Goal: Task Accomplishment & Management: Manage account settings

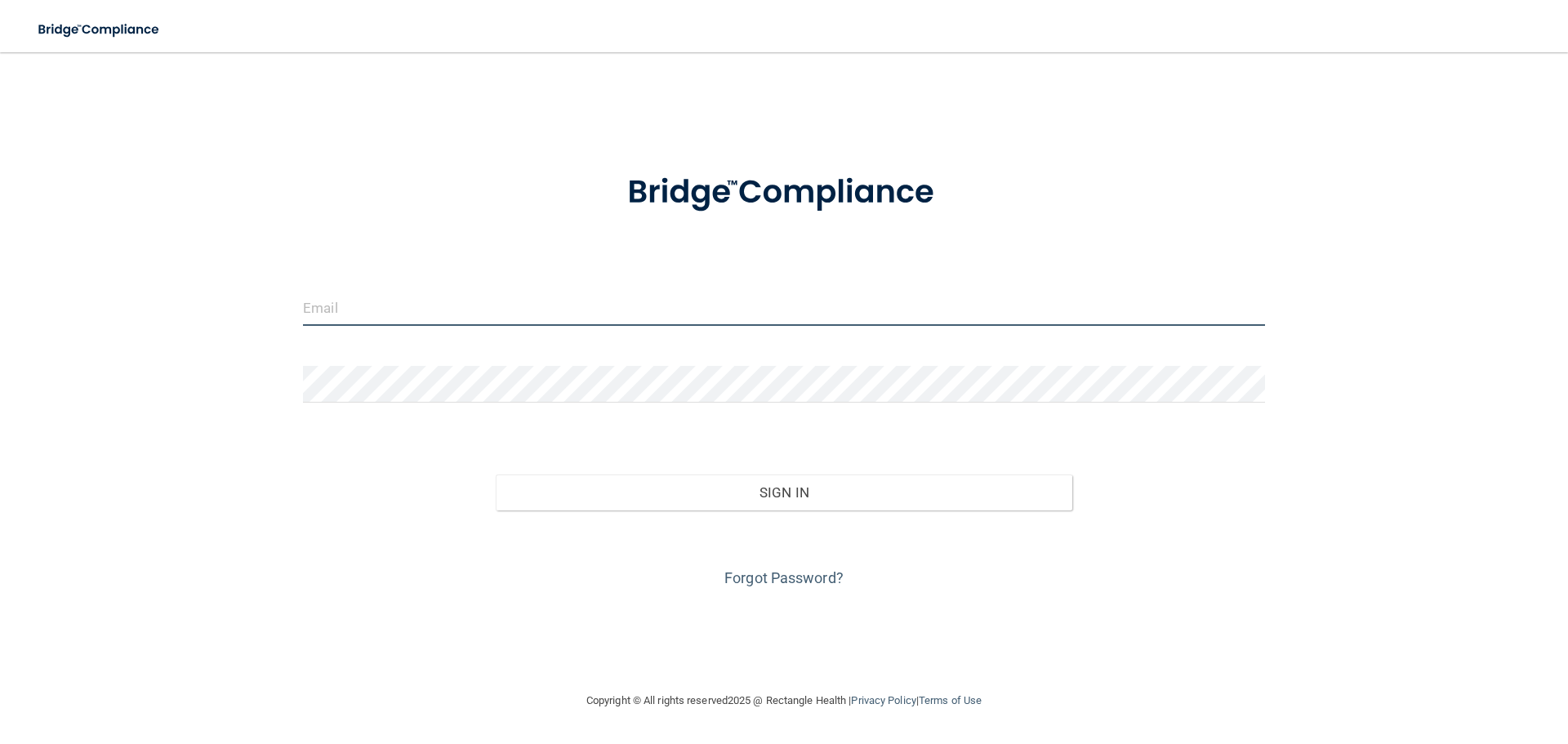
click at [335, 307] on input "email" at bounding box center [784, 307] width 962 height 36
type input "[EMAIL_ADDRESS][DOMAIN_NAME]"
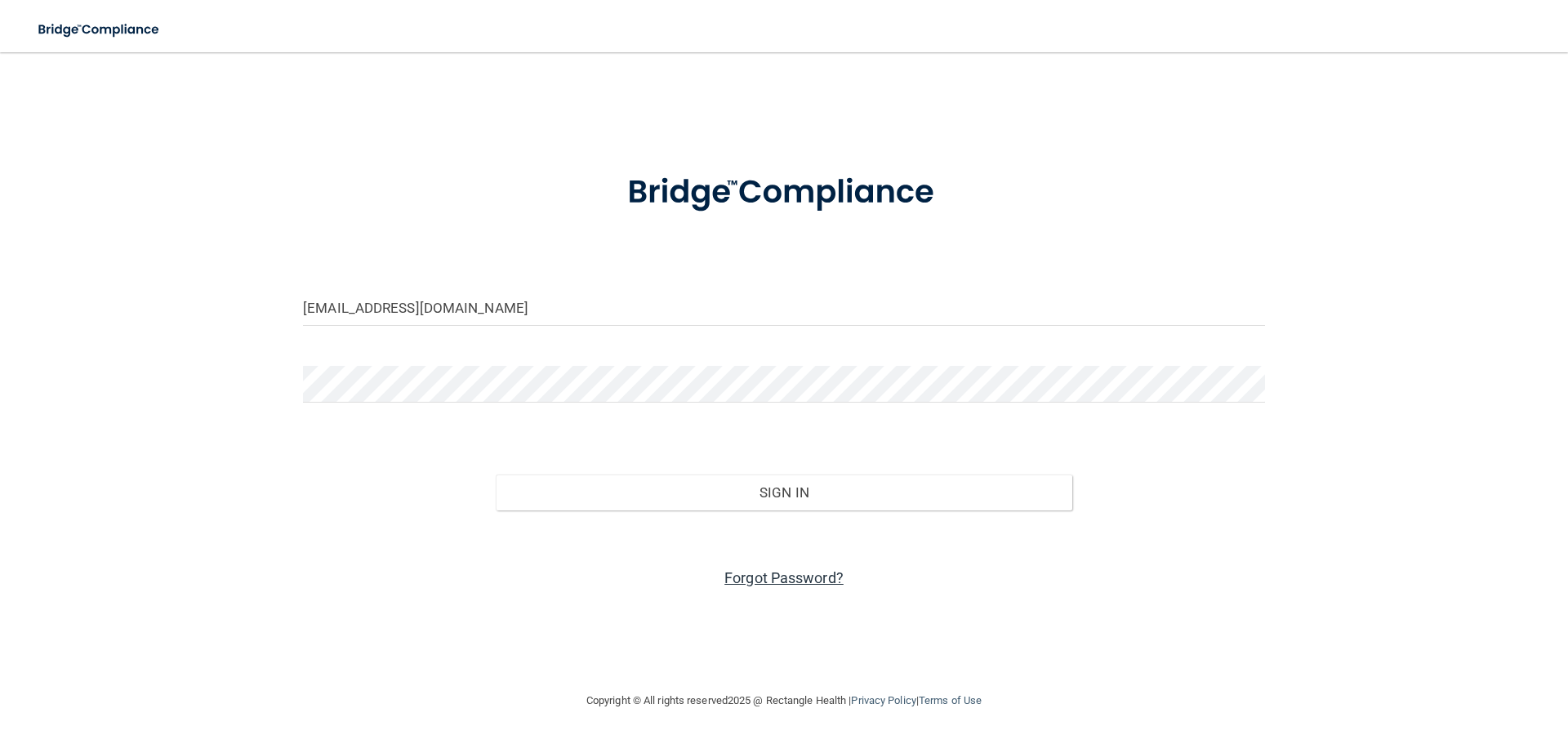
click at [794, 577] on link "Forgot Password?" at bounding box center [784, 577] width 119 height 17
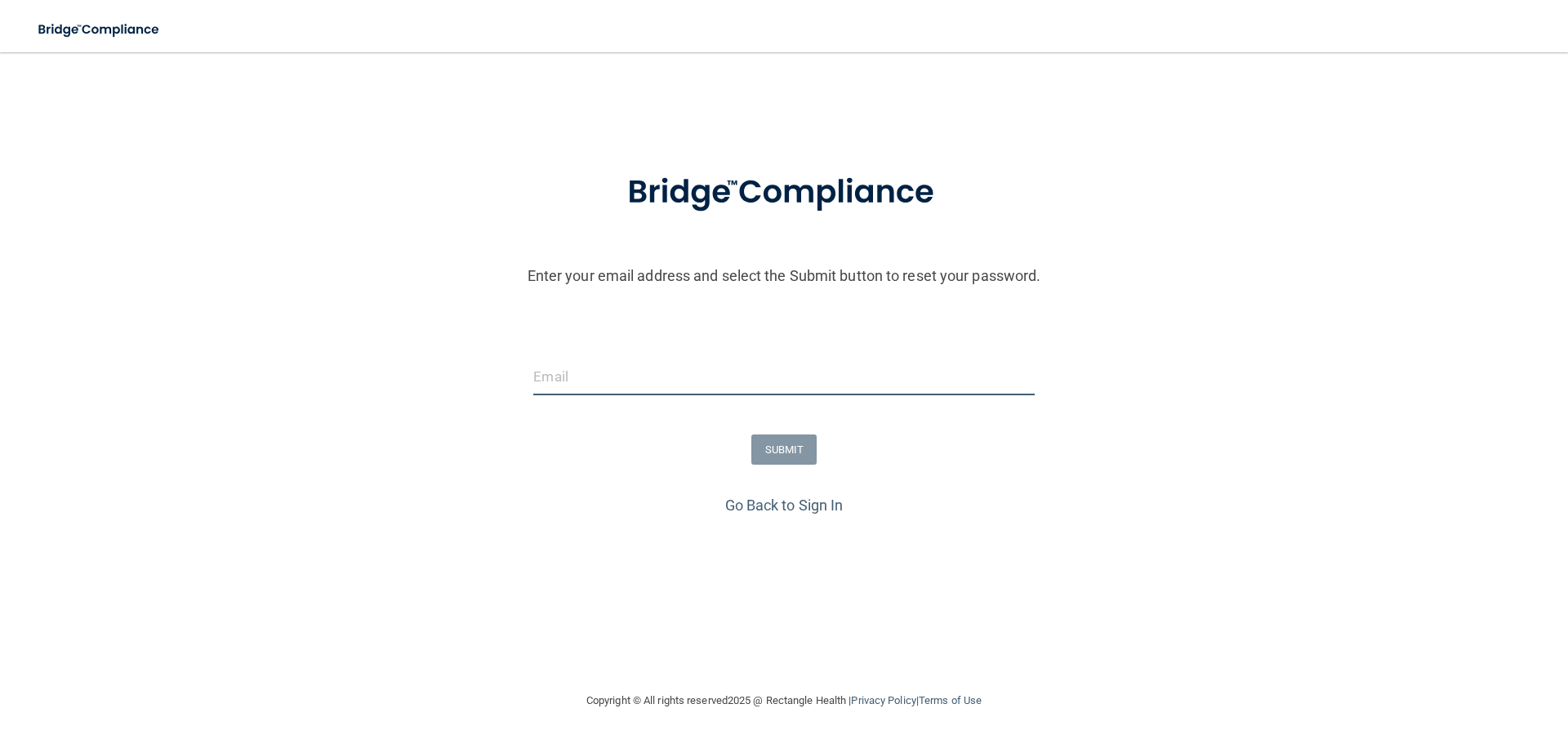
click at [639, 380] on input "email" at bounding box center [784, 377] width 500 height 36
type input "[EMAIL_ADDRESS][DOMAIN_NAME]"
click at [815, 454] on button "SUBMIT" at bounding box center [784, 449] width 66 height 30
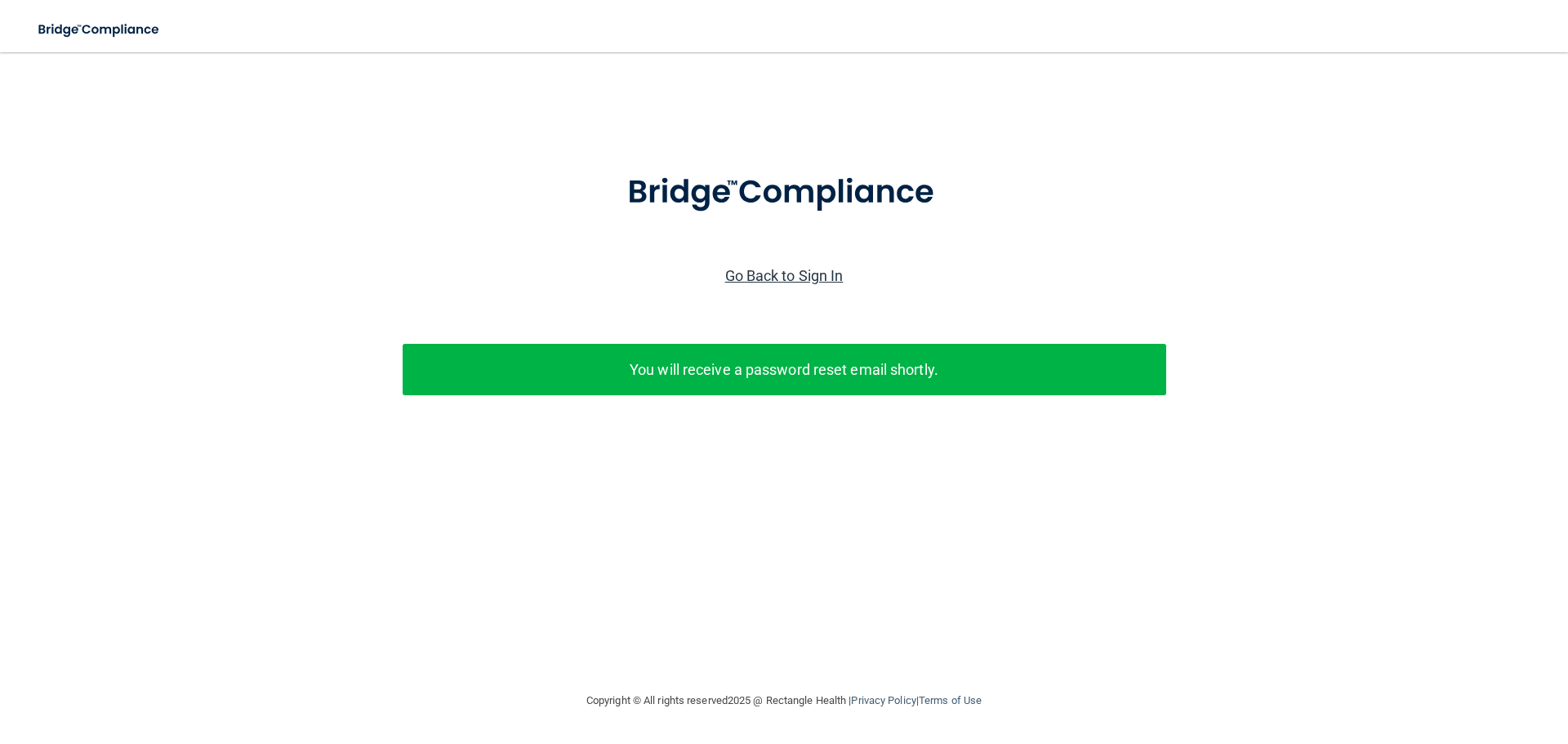
click at [776, 276] on link "Go Back to Sign In" at bounding box center [784, 275] width 118 height 17
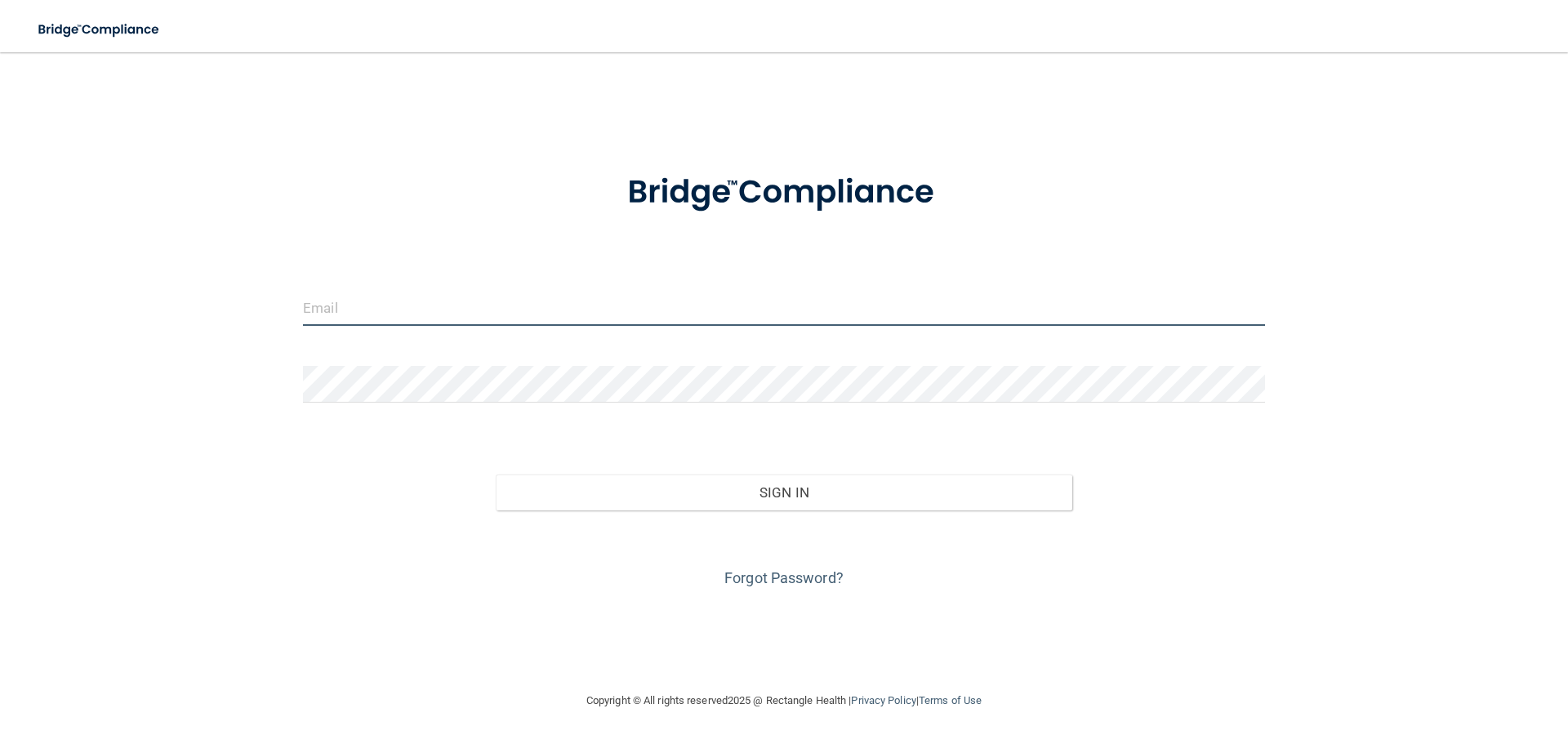
click at [429, 307] on input "email" at bounding box center [784, 307] width 962 height 36
type input "[EMAIL_ADDRESS][DOMAIN_NAME]"
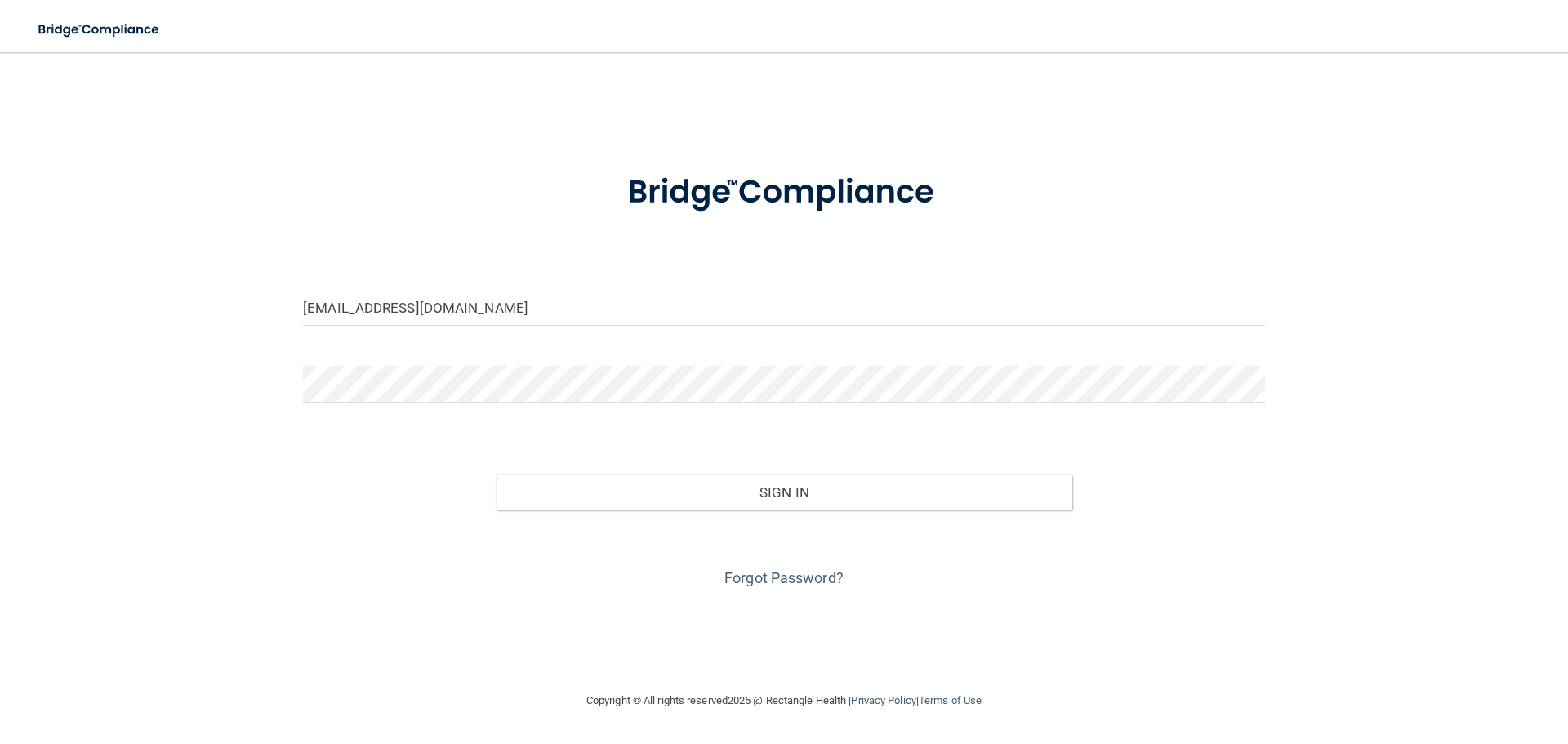
click at [37, 245] on div "[EMAIL_ADDRESS][DOMAIN_NAME] Invalid email/password. You don't have permission …" at bounding box center [784, 371] width 1503 height 606
